Goal: Information Seeking & Learning: Learn about a topic

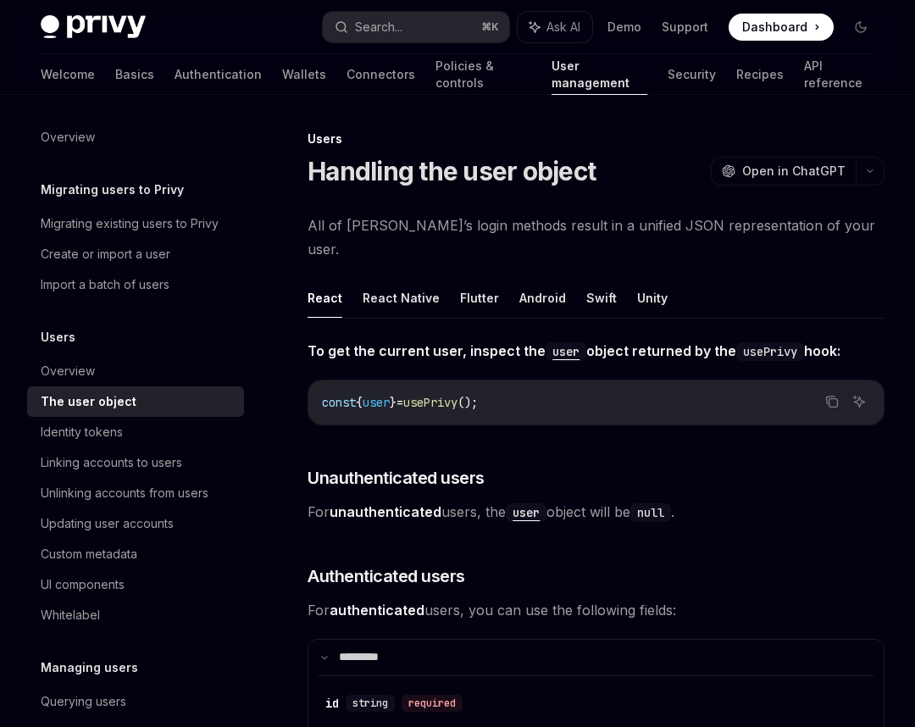
scroll to position [2208, 0]
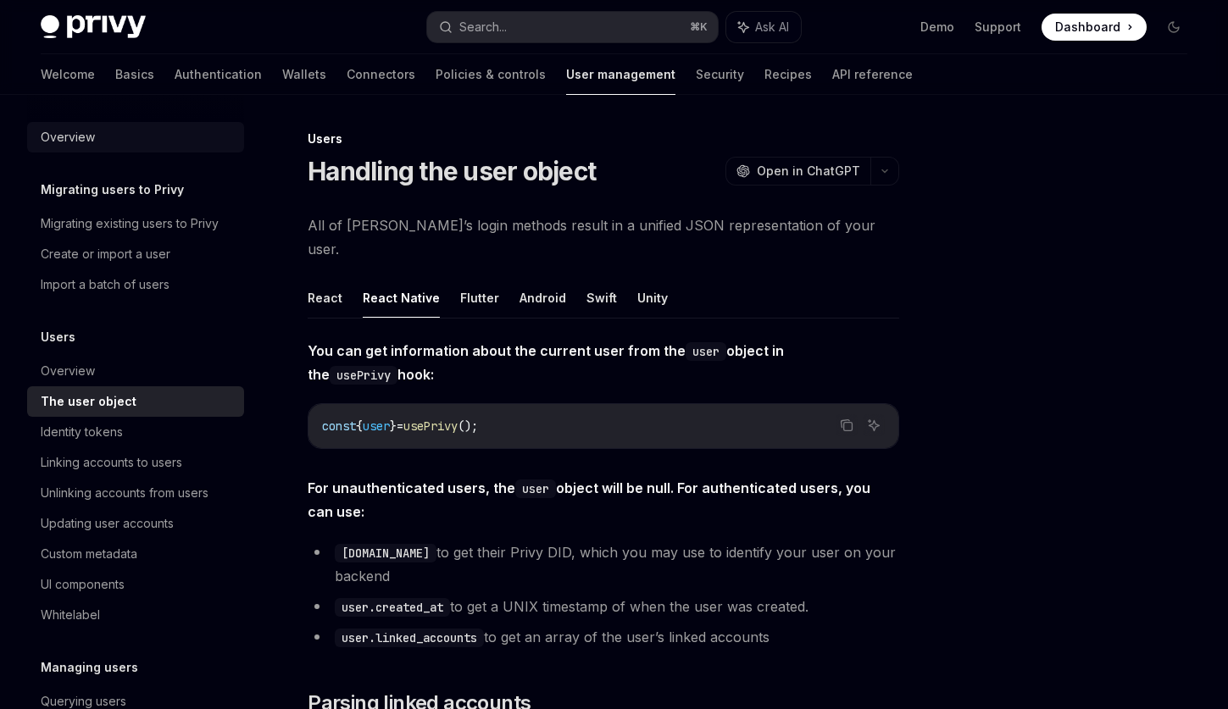
type textarea "*"
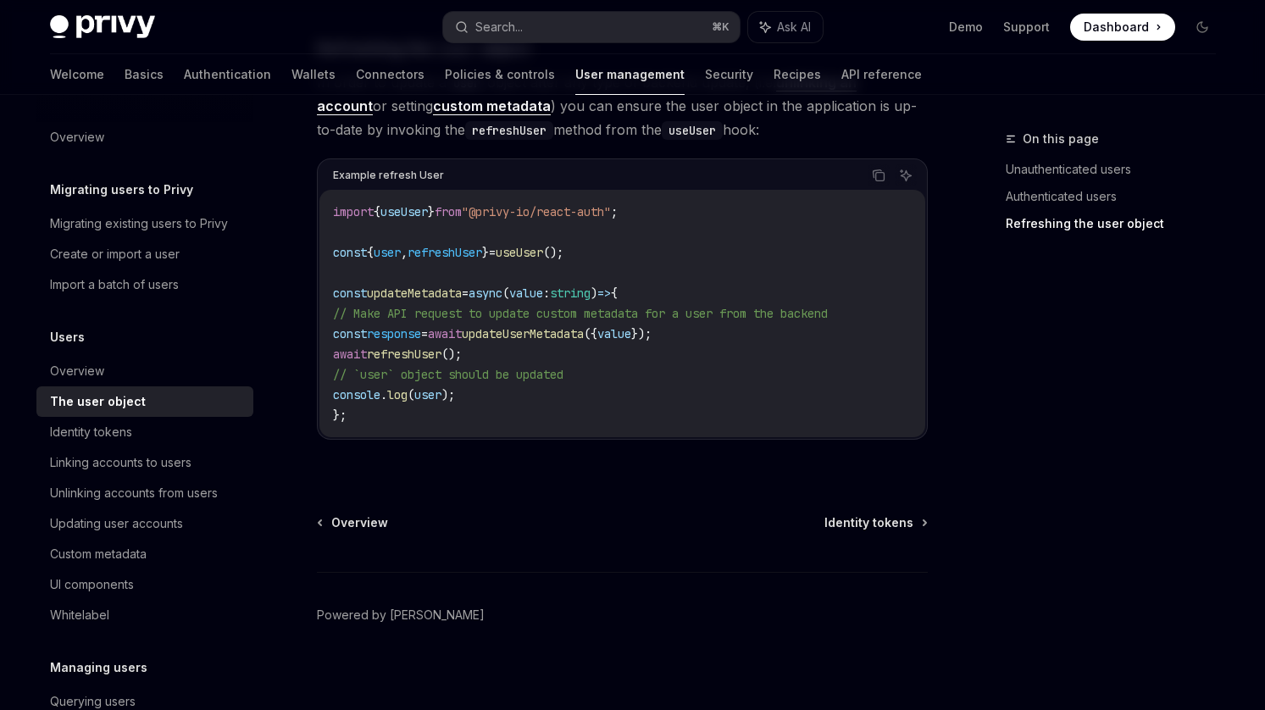
scroll to position [2337, 0]
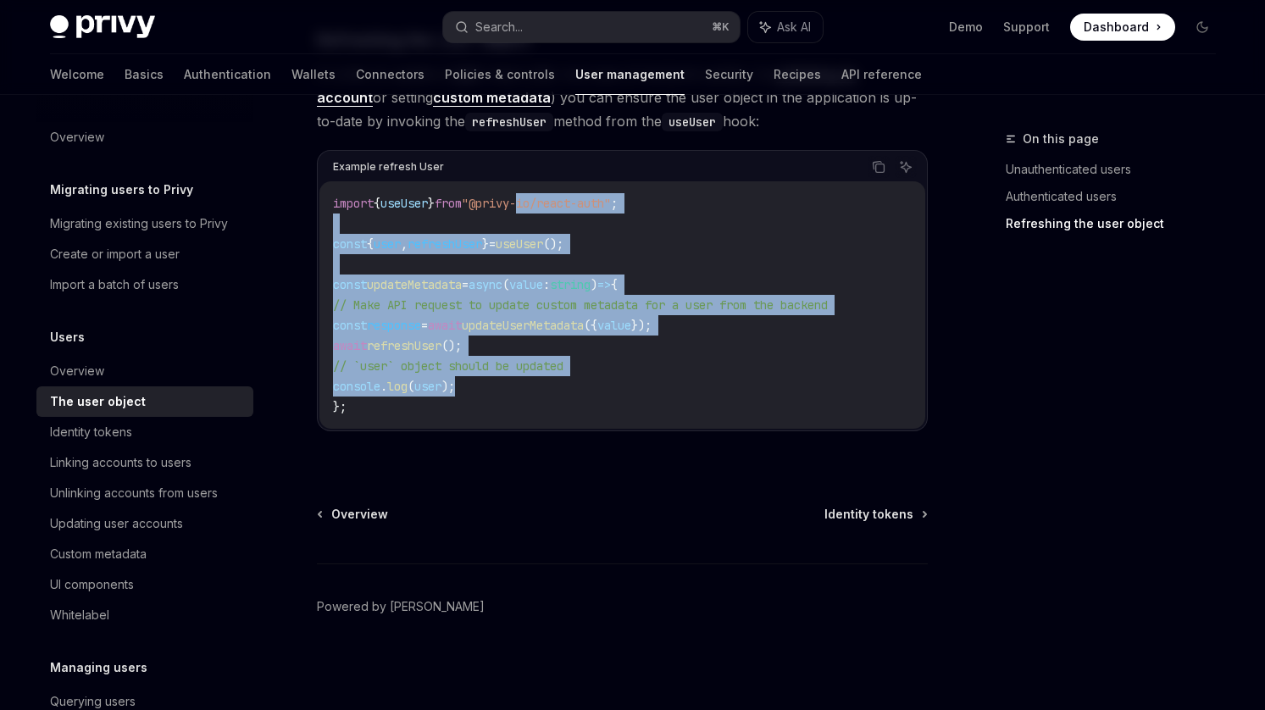
drag, startPoint x: 551, startPoint y: 387, endPoint x: 553, endPoint y: 211, distance: 176.3
click at [553, 211] on code "import { useUser } from "@privy-io/react-auth" ; const { user , refreshUser } =…" at bounding box center [622, 305] width 579 height 224
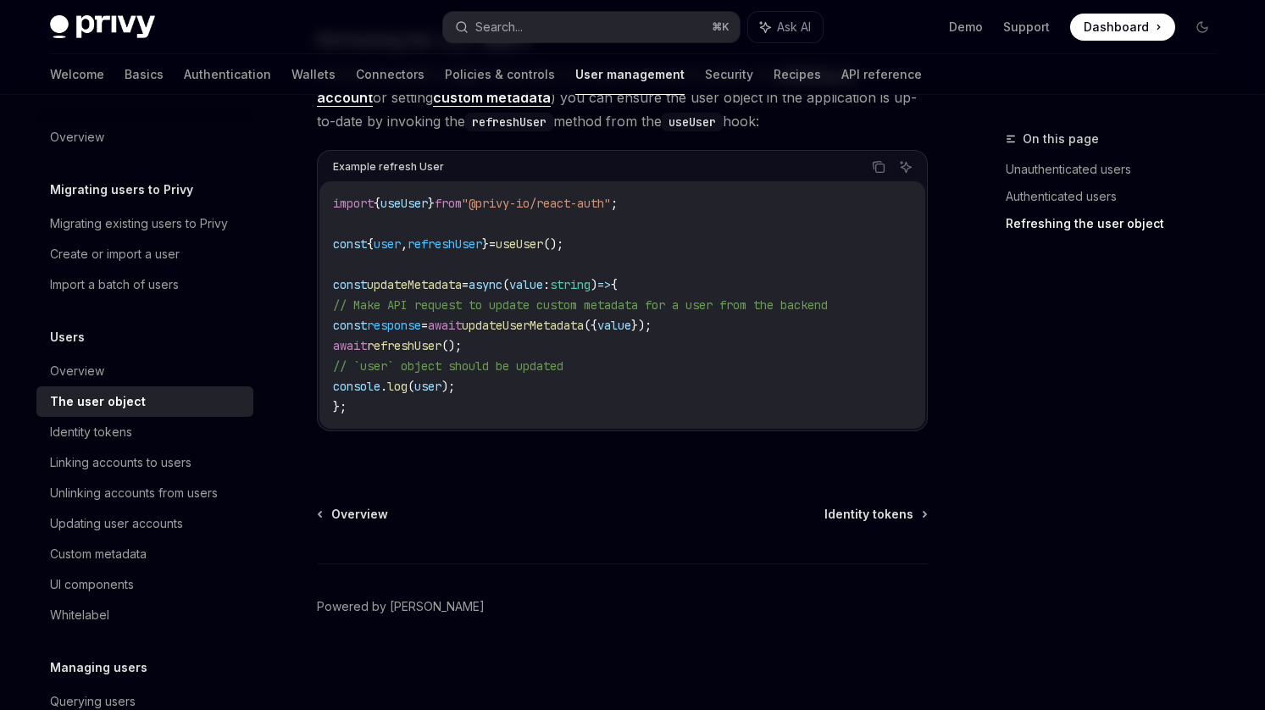
click at [586, 257] on code "import { useUser } from "@privy-io/react-auth" ; const { user , refreshUser } =…" at bounding box center [622, 305] width 579 height 224
click at [611, 281] on span "=>" at bounding box center [604, 284] width 14 height 15
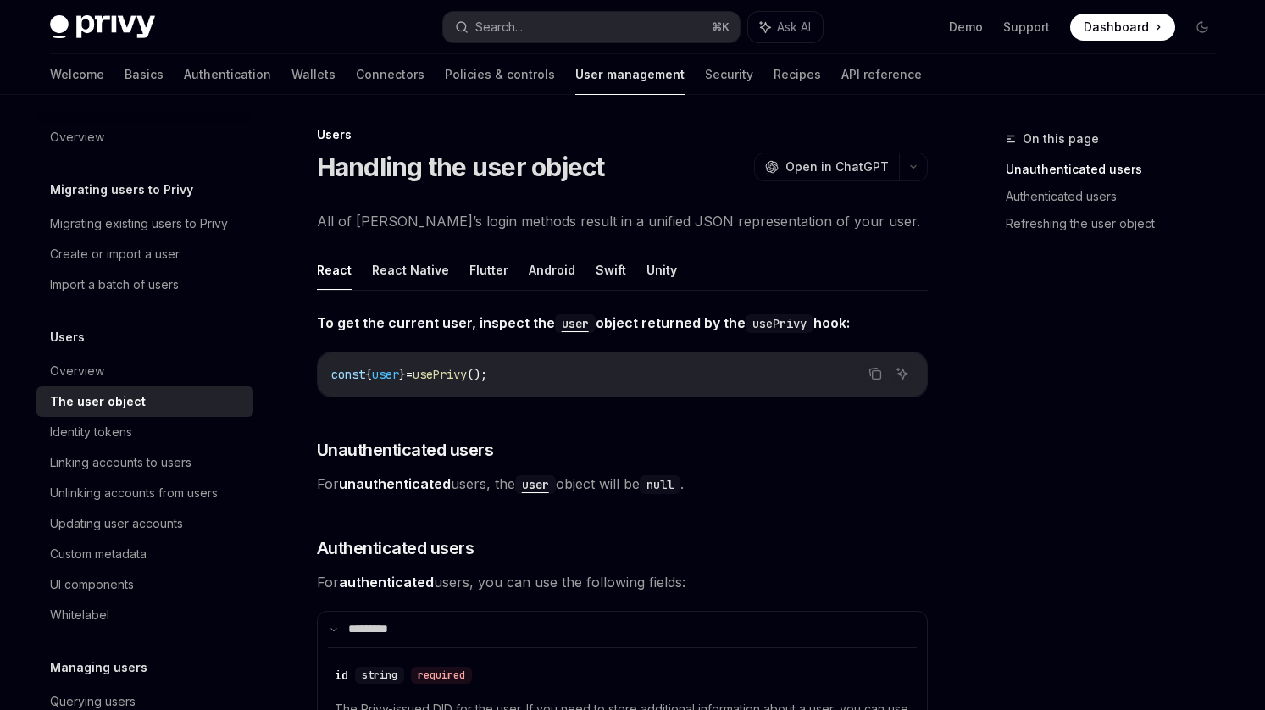
scroll to position [0, 0]
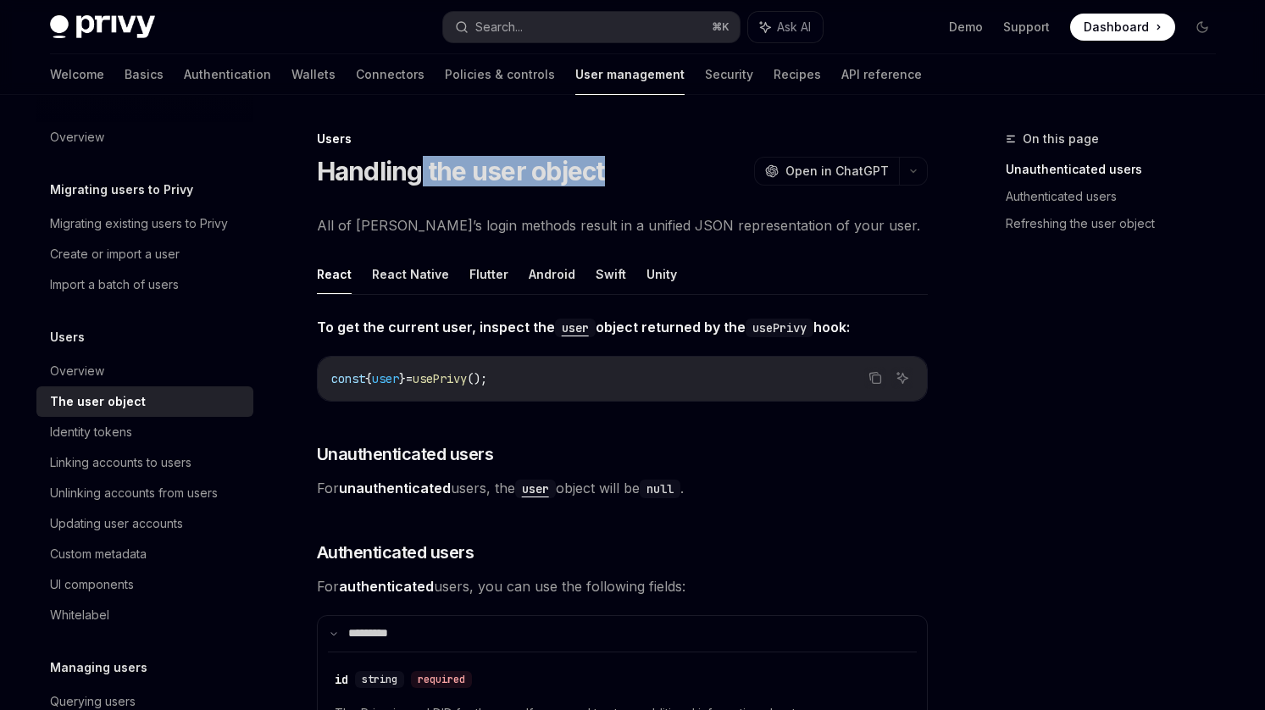
drag, startPoint x: 610, startPoint y: 180, endPoint x: 425, endPoint y: 164, distance: 186.3
click at [425, 164] on div "Handling the user object OpenAI Open in ChatGPT" at bounding box center [622, 171] width 611 height 31
click at [415, 265] on button "React Native" at bounding box center [410, 274] width 77 height 40
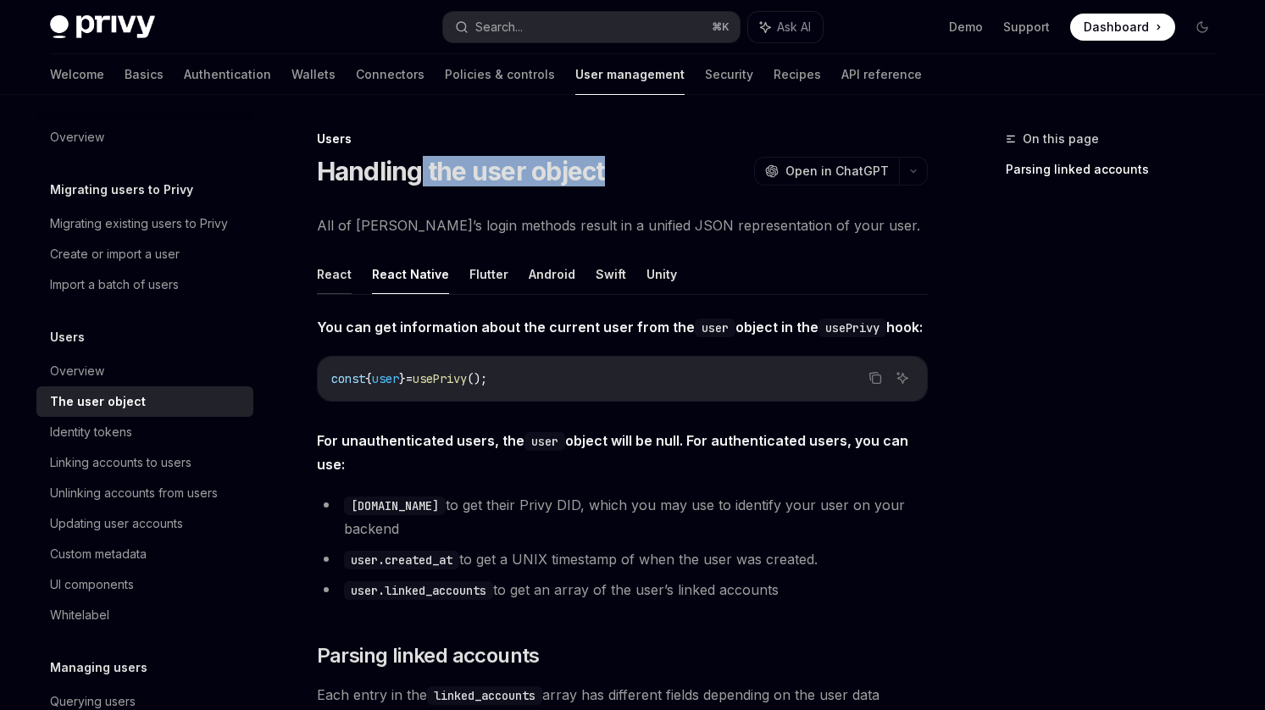
click at [332, 276] on button "React" at bounding box center [334, 274] width 35 height 40
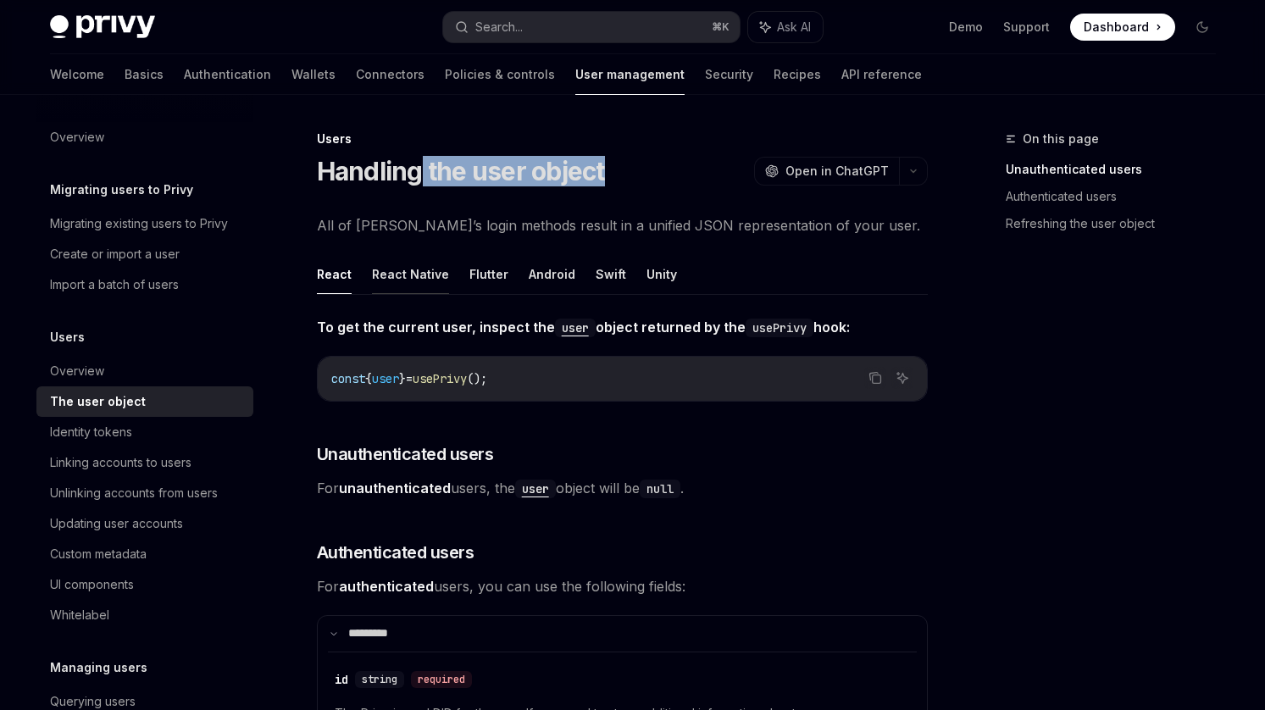
click at [414, 268] on button "React Native" at bounding box center [410, 274] width 77 height 40
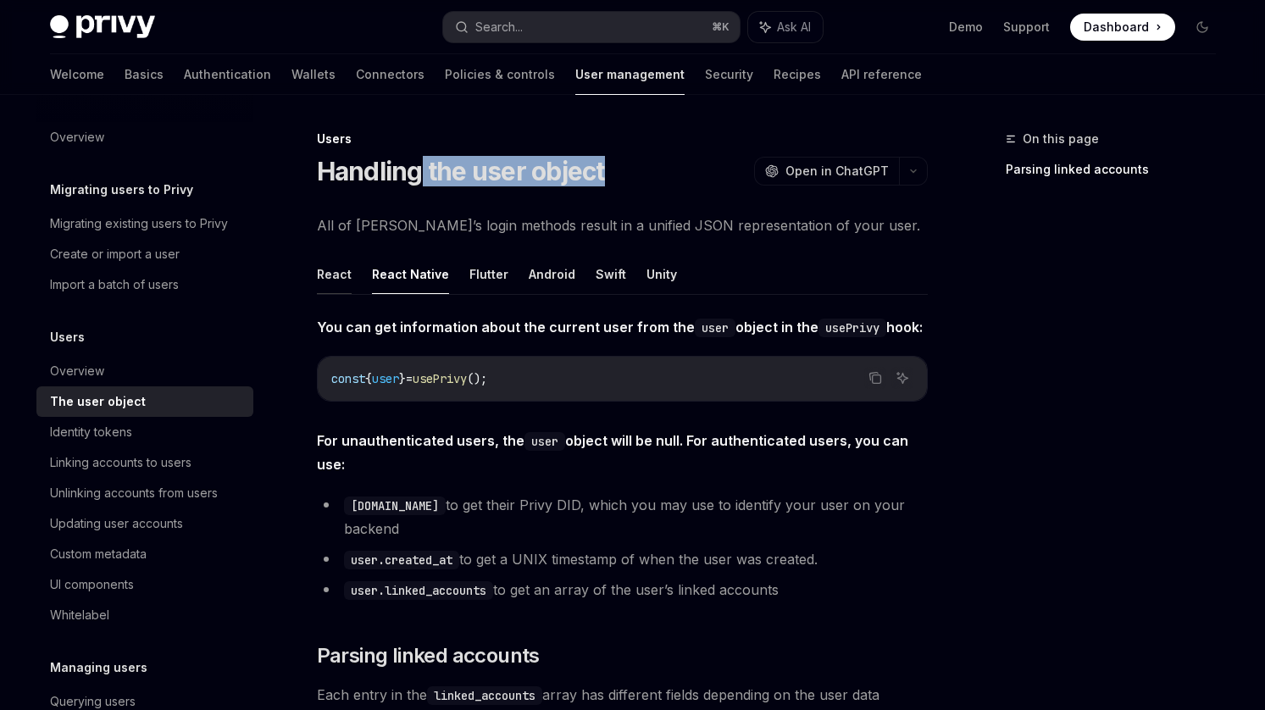
click at [335, 268] on button "React" at bounding box center [334, 274] width 35 height 40
type textarea "*"
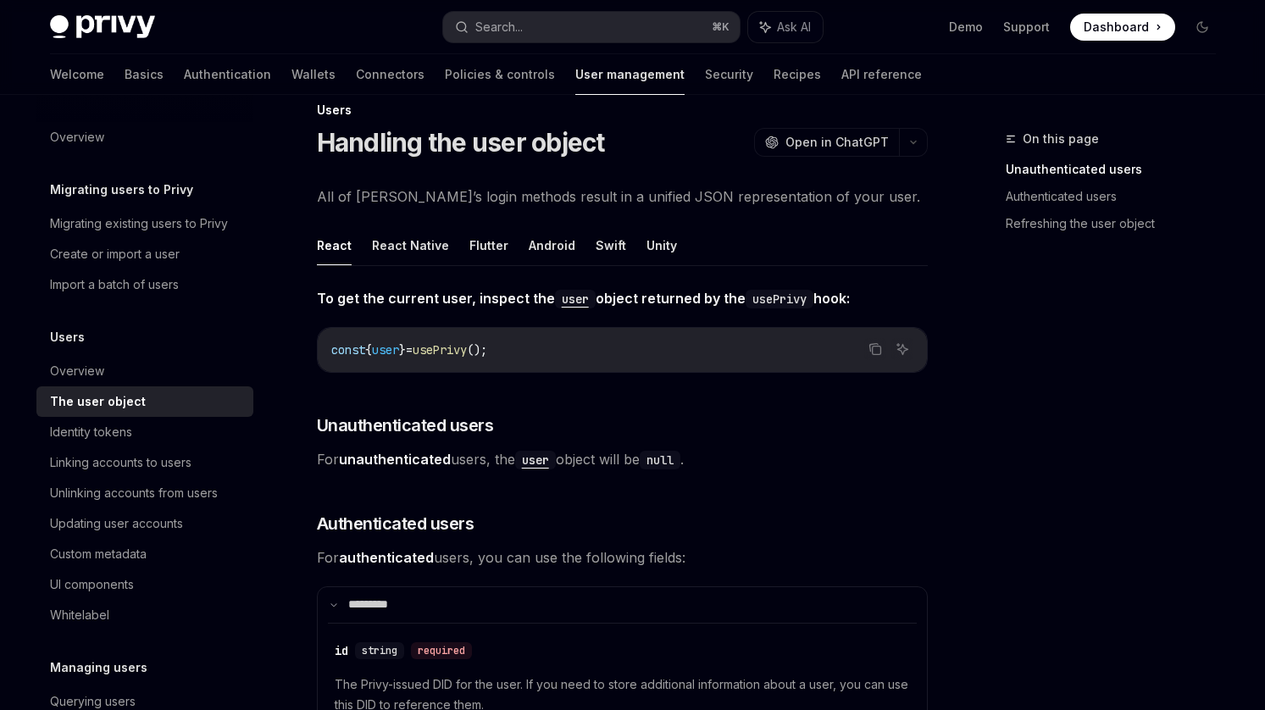
click at [681, 453] on code "null" at bounding box center [660, 460] width 41 height 19
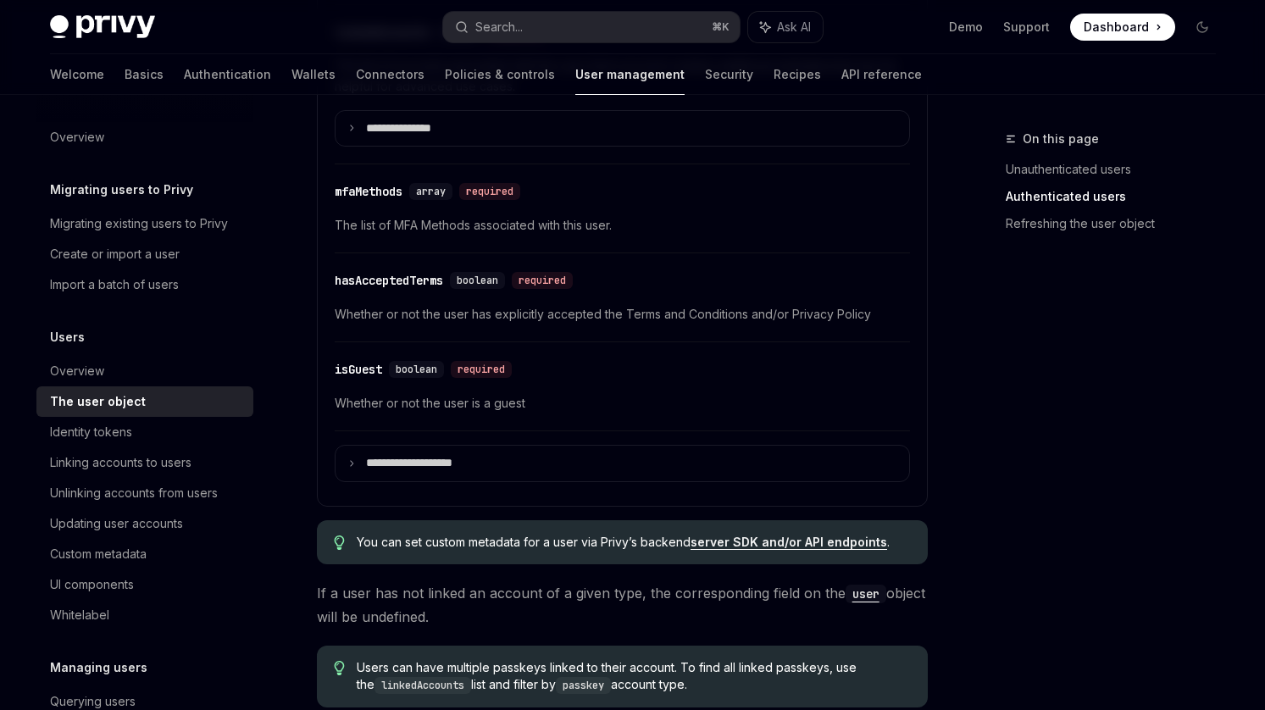
scroll to position [996, 0]
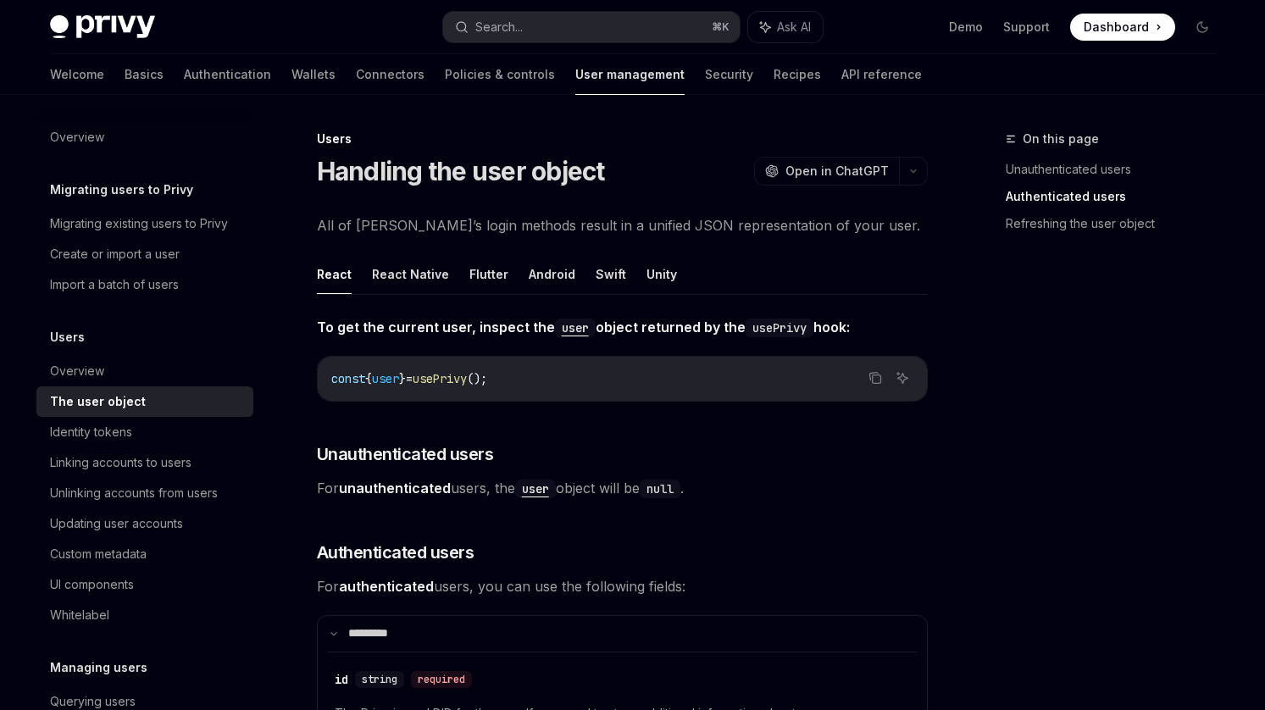
scroll to position [996, 0]
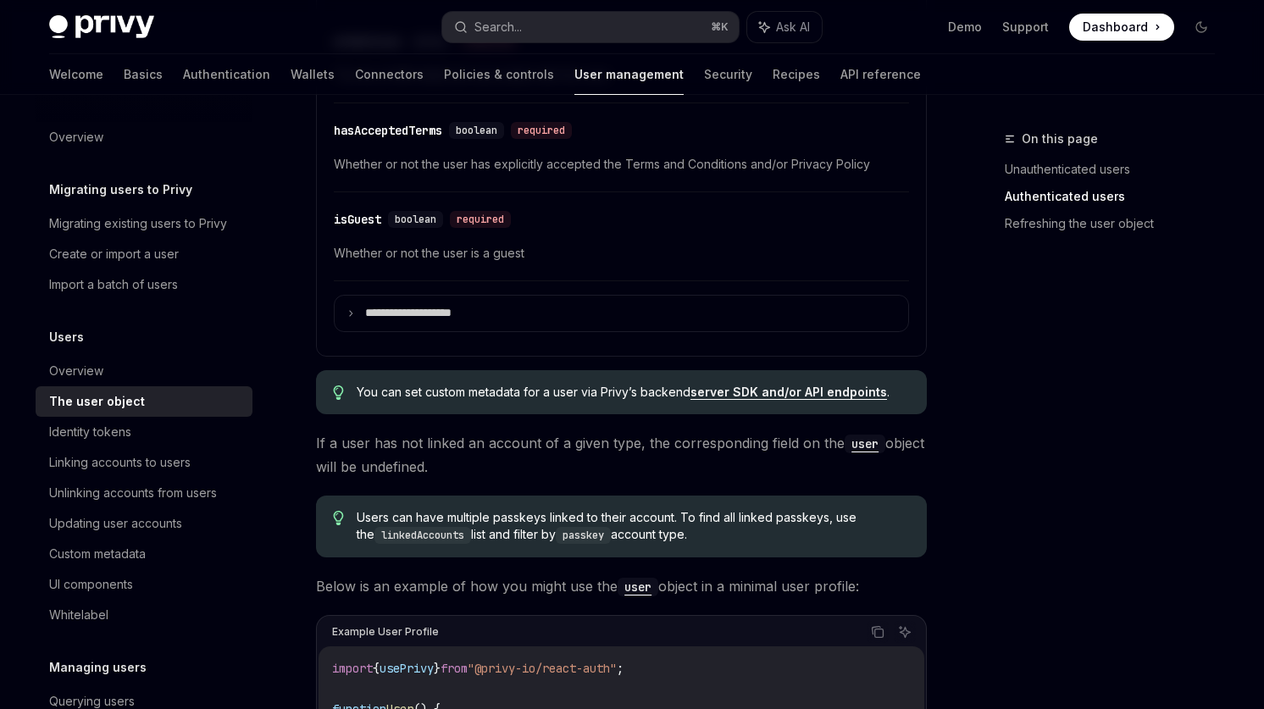
type textarea "*"
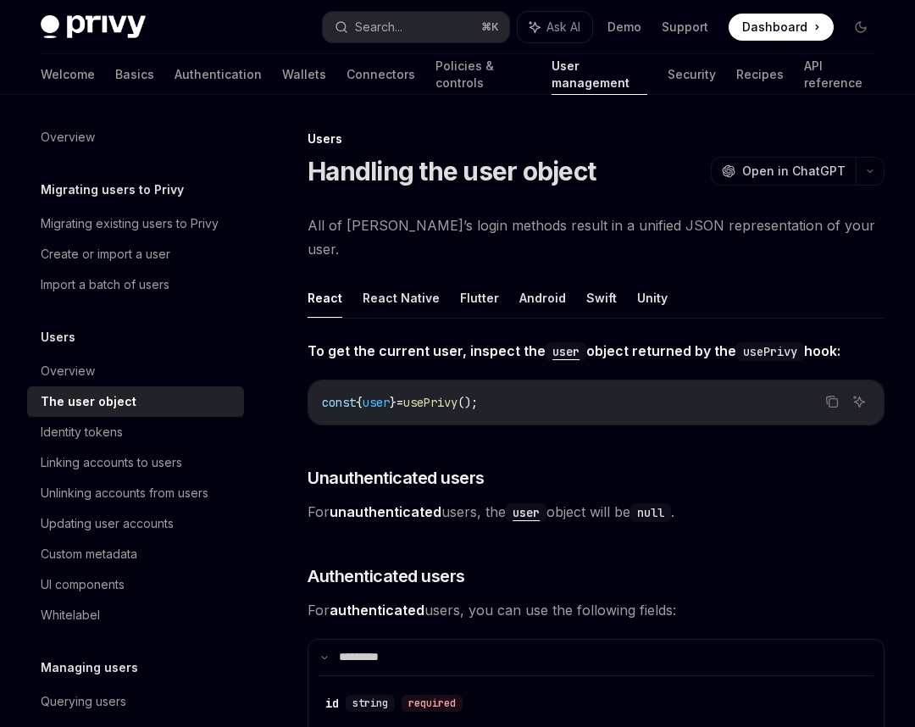
scroll to position [2208, 0]
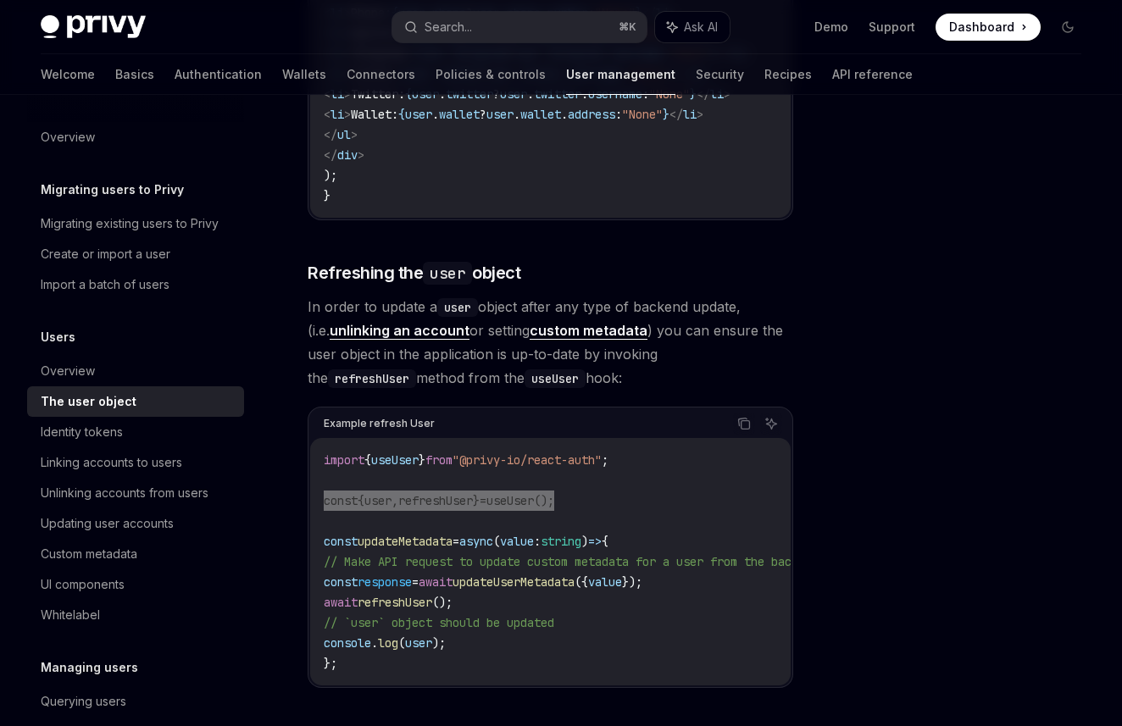
type textarea "*"
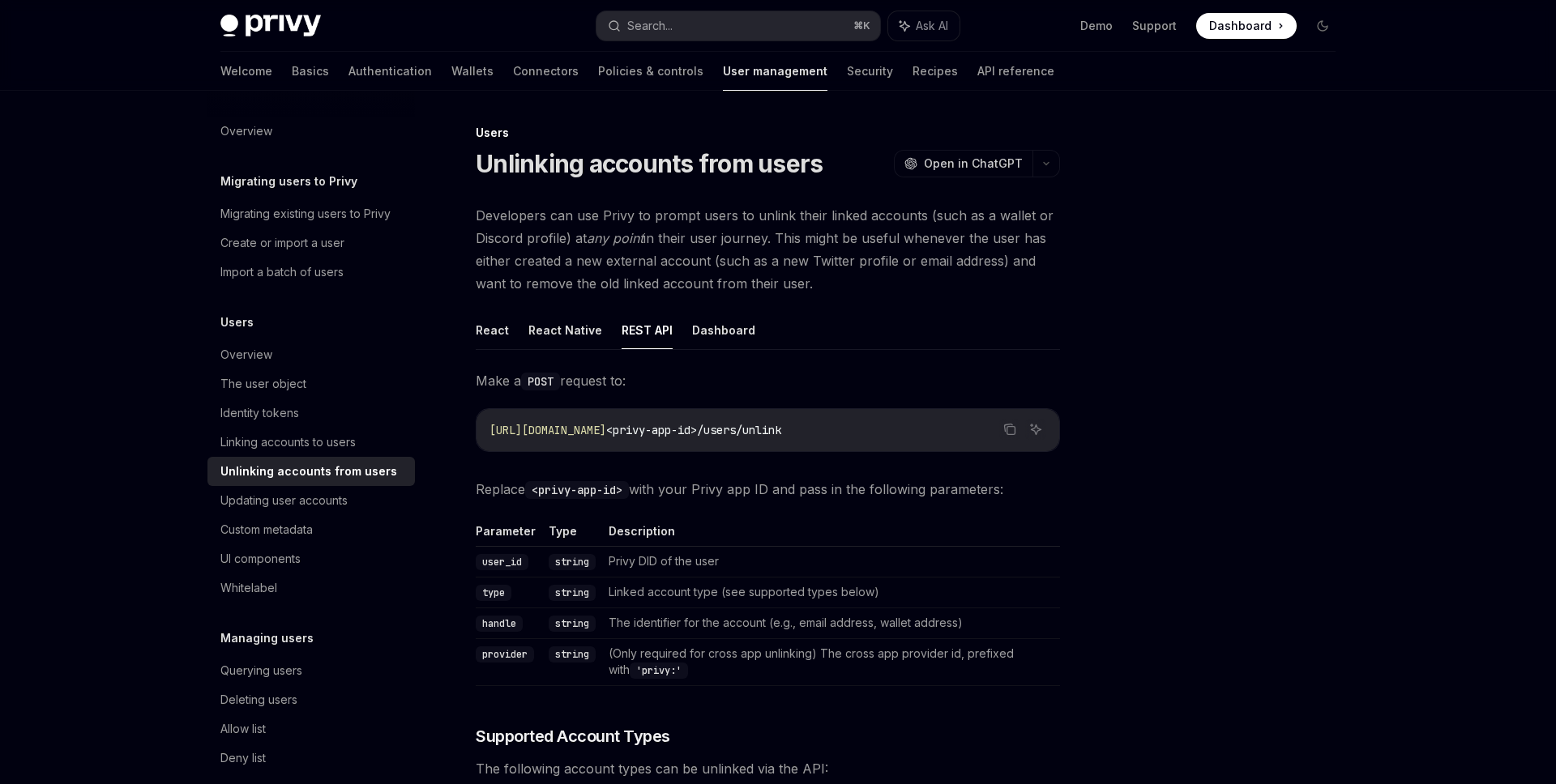
scroll to position [184, 0]
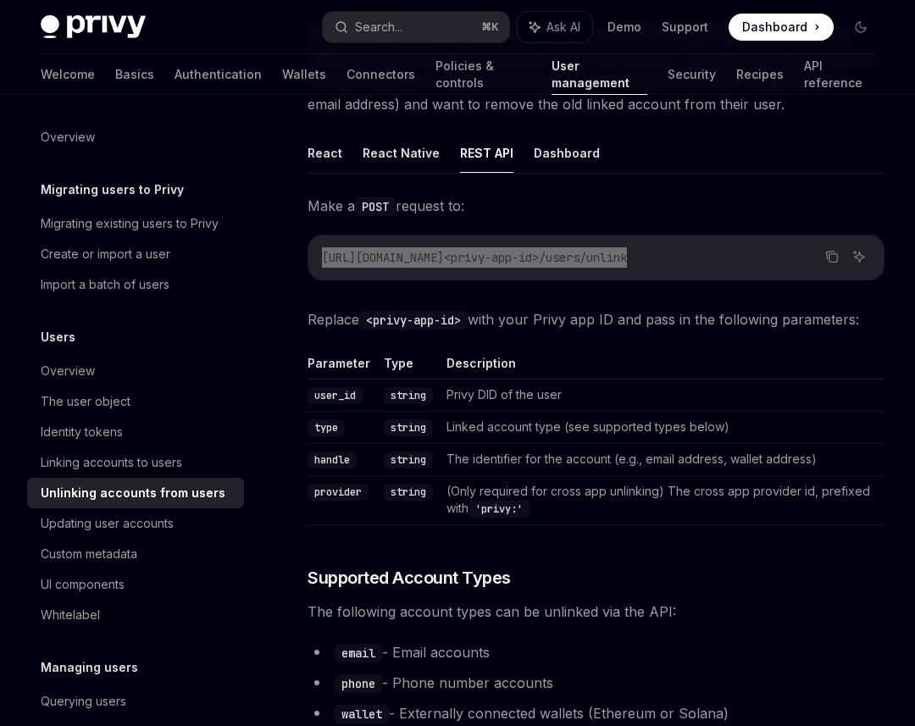
type textarea "*"
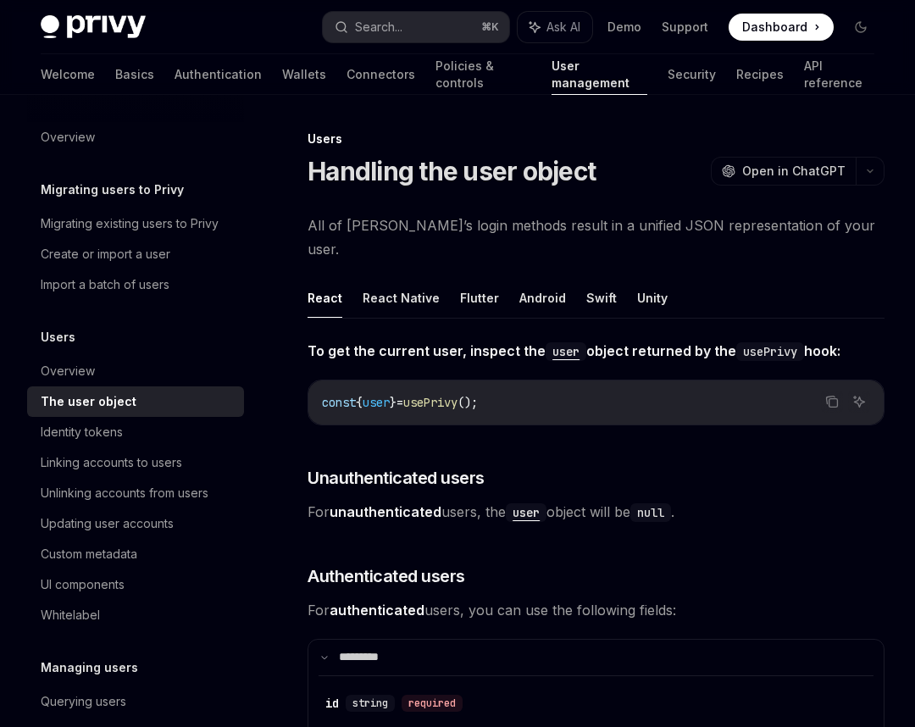
scroll to position [2208, 0]
